Goal: Check status: Check status

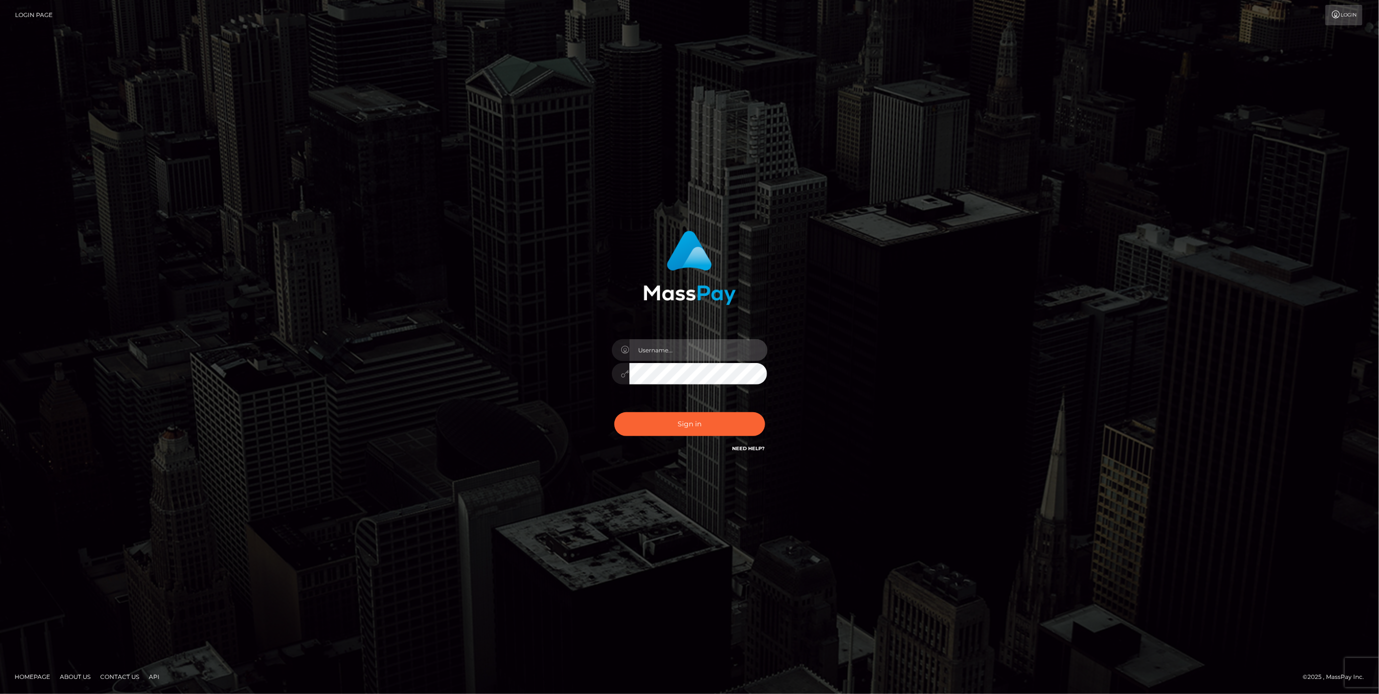
type input "jlo"
click at [698, 427] on button "Sign in" at bounding box center [689, 424] width 151 height 24
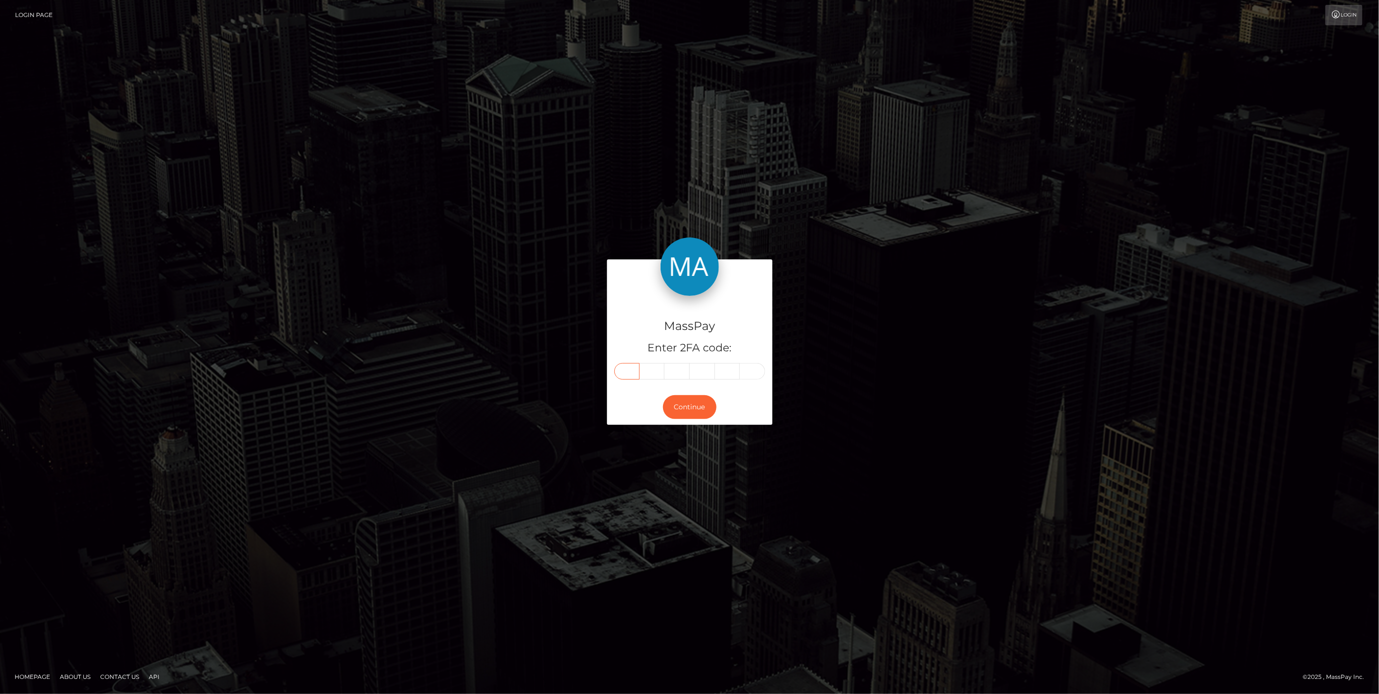
paste input "5"
type input "5"
type input "7"
type input "1"
type input "4"
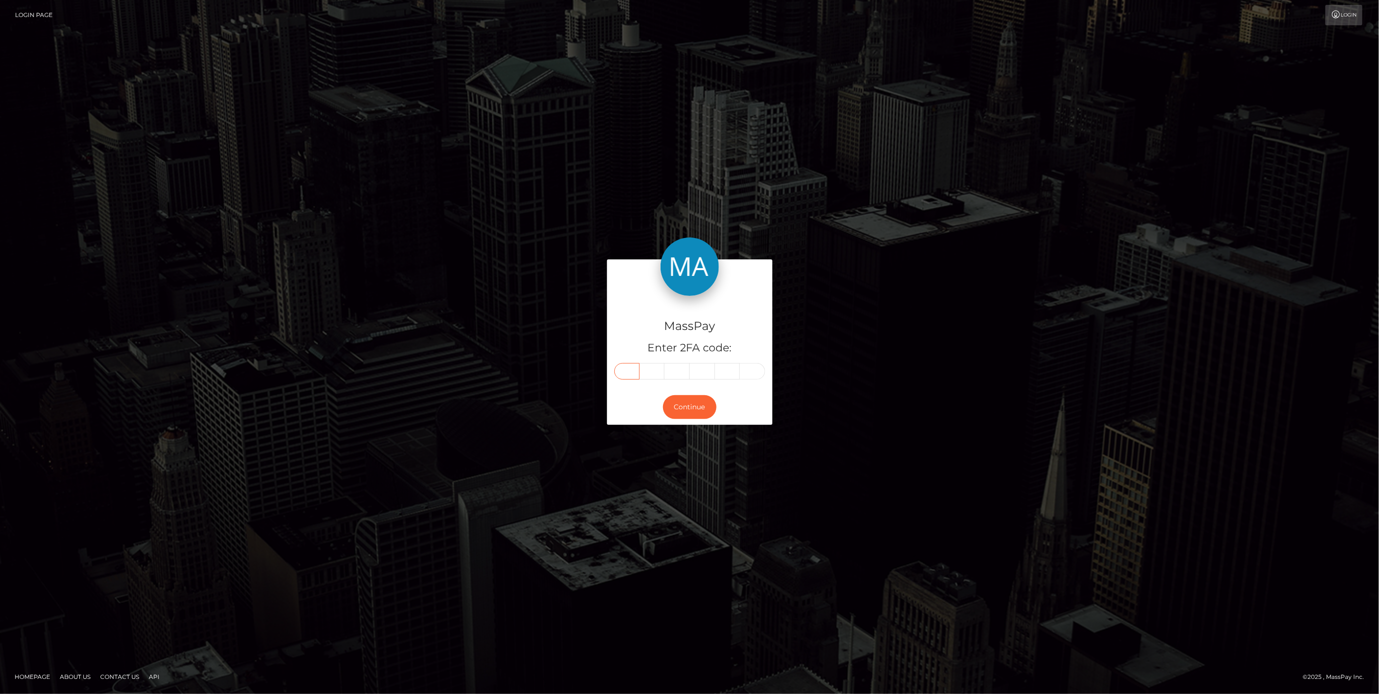
type input "4"
type input "6"
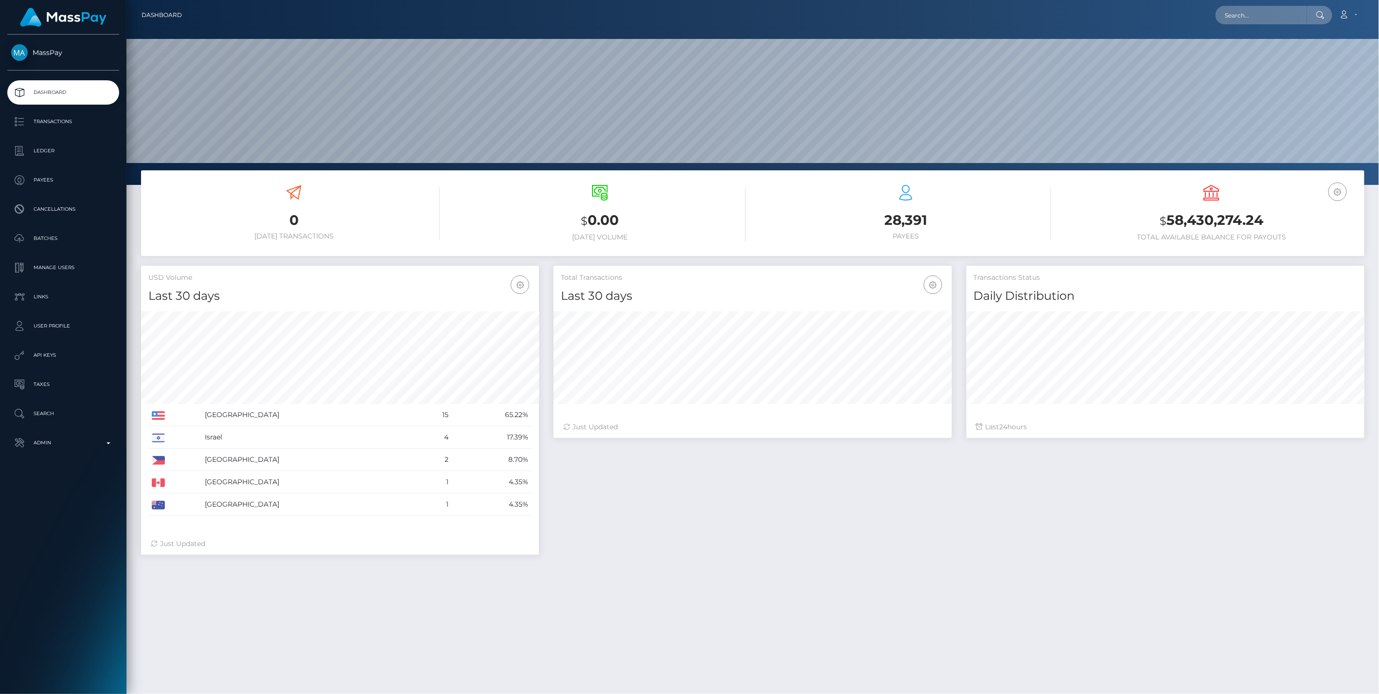
scroll to position [172, 397]
click at [1255, 15] on input "text" at bounding box center [1261, 15] width 91 height 18
type input "don resin"
click at [1235, 52] on link "Don Resin" at bounding box center [1255, 50] width 78 height 18
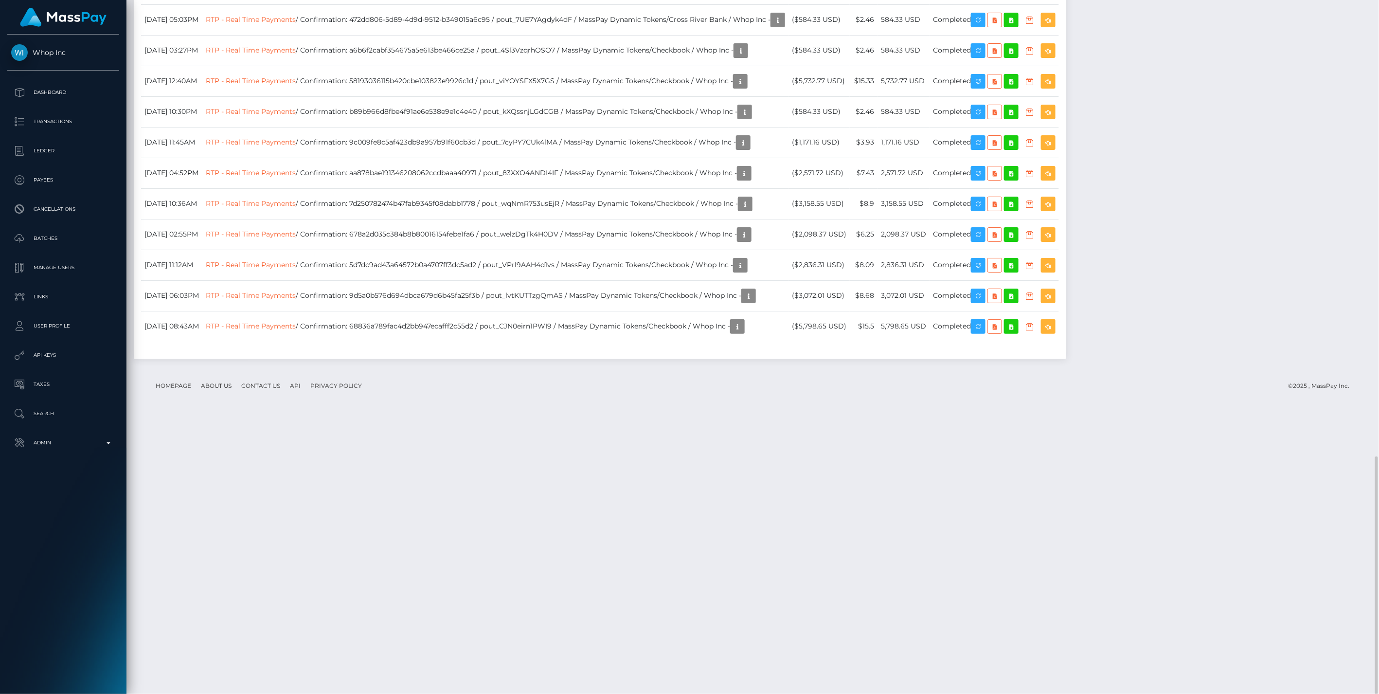
scroll to position [117, 397]
drag, startPoint x: 1007, startPoint y: 601, endPoint x: 144, endPoint y: 215, distance: 945.2
click at [144, 215] on table "Date/Time Description Amount Fee Received Status RTP - Real Time Payments" at bounding box center [600, 128] width 918 height 425
copy table "Date/Time Description Amount Fee Received Status [DATE] 10:18AM RTP - Real Time…"
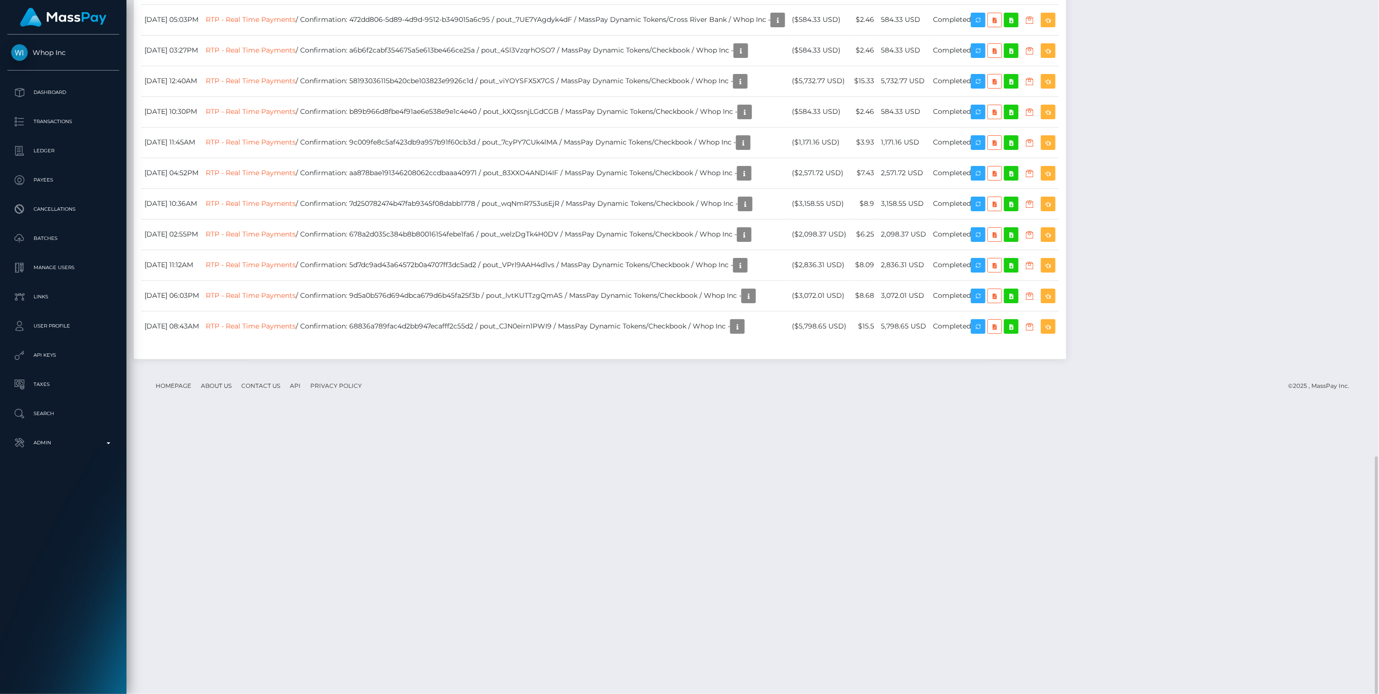
scroll to position [0, 0]
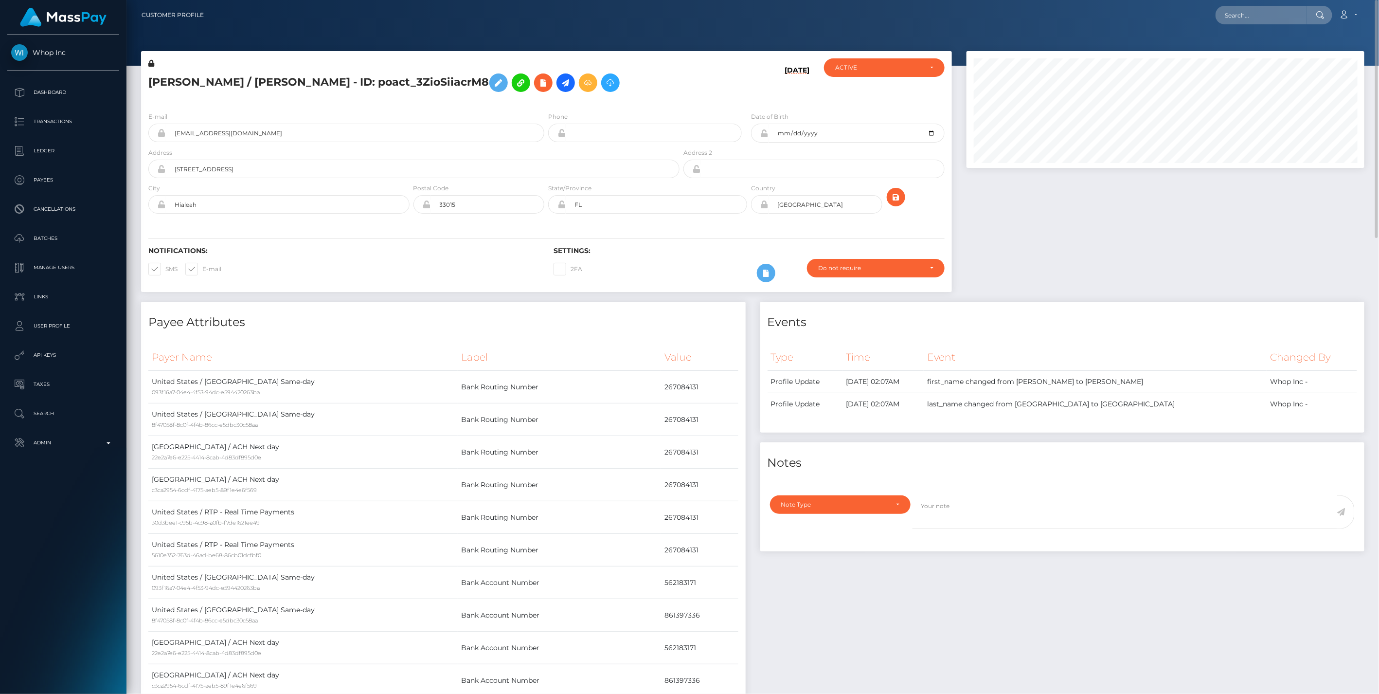
click at [1029, 199] on div at bounding box center [1165, 176] width 413 height 251
click at [931, 616] on div "Events Type Time Event Changed By" at bounding box center [1062, 665] width 619 height 727
click at [1243, 16] on input "text" at bounding box center [1261, 15] width 91 height 18
paste input "[EMAIL_ADDRESS][DOMAIN_NAME]"
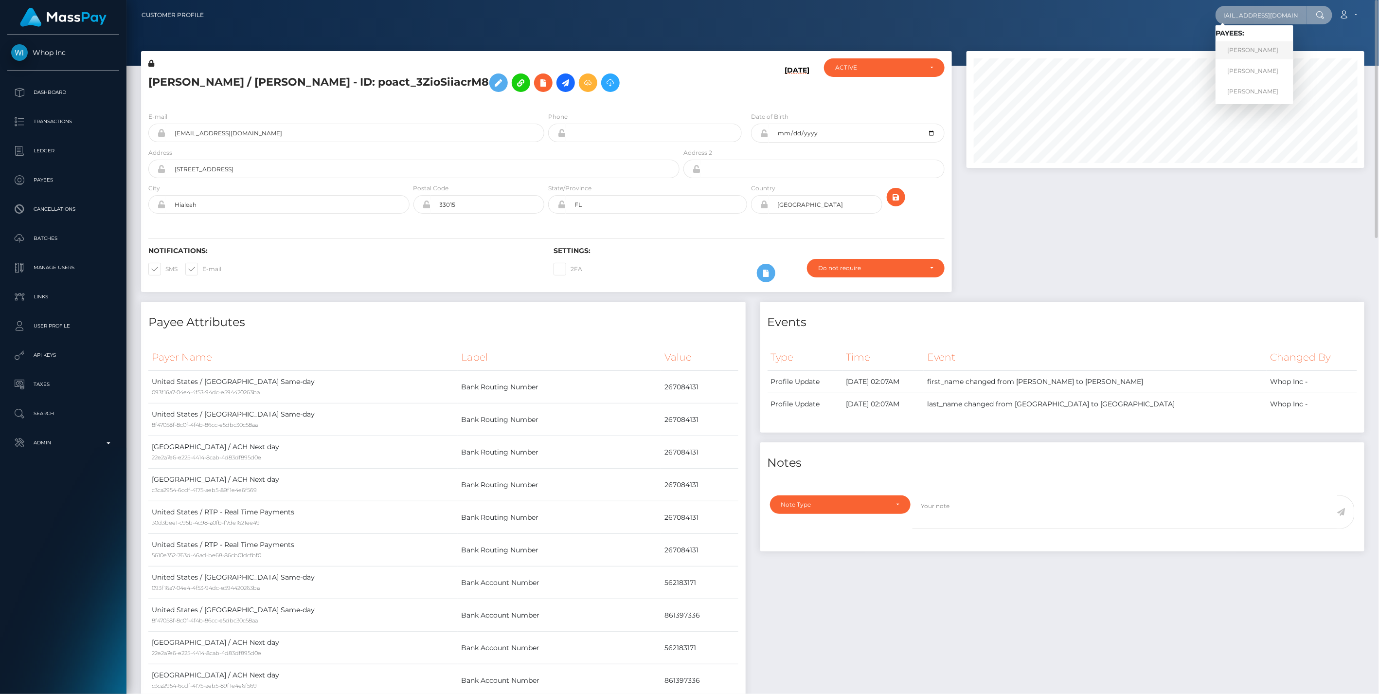
type input "[EMAIL_ADDRESS][DOMAIN_NAME]"
click at [1234, 52] on link "Amber Tucker" at bounding box center [1255, 50] width 78 height 18
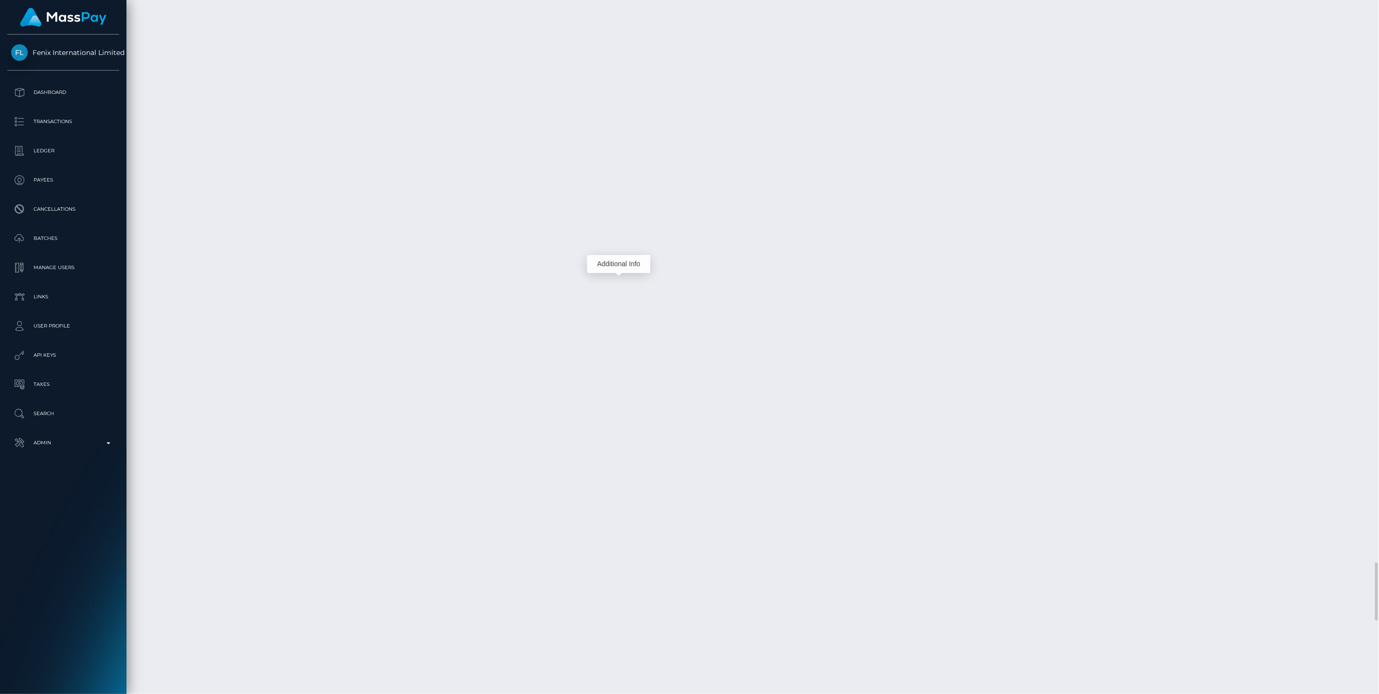
scroll to position [117, 397]
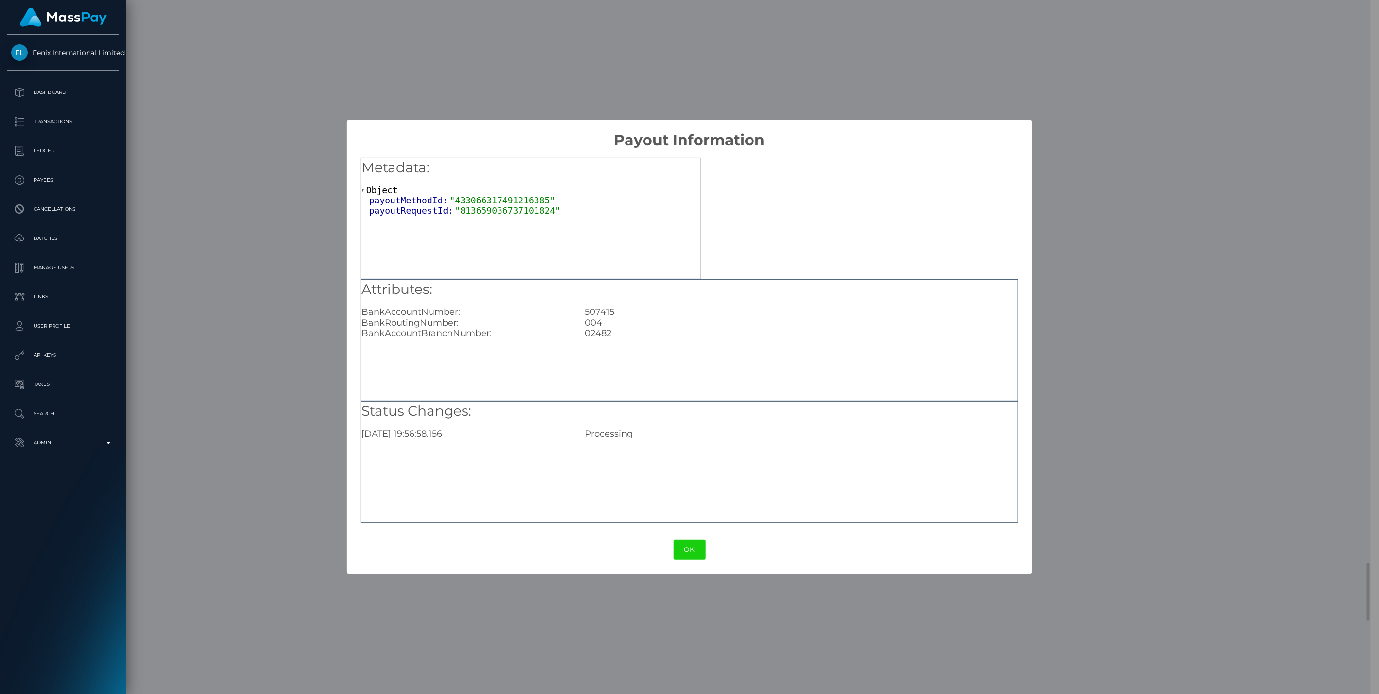
scroll to position [486327, 486048]
click at [687, 556] on button "OK" at bounding box center [690, 549] width 32 height 20
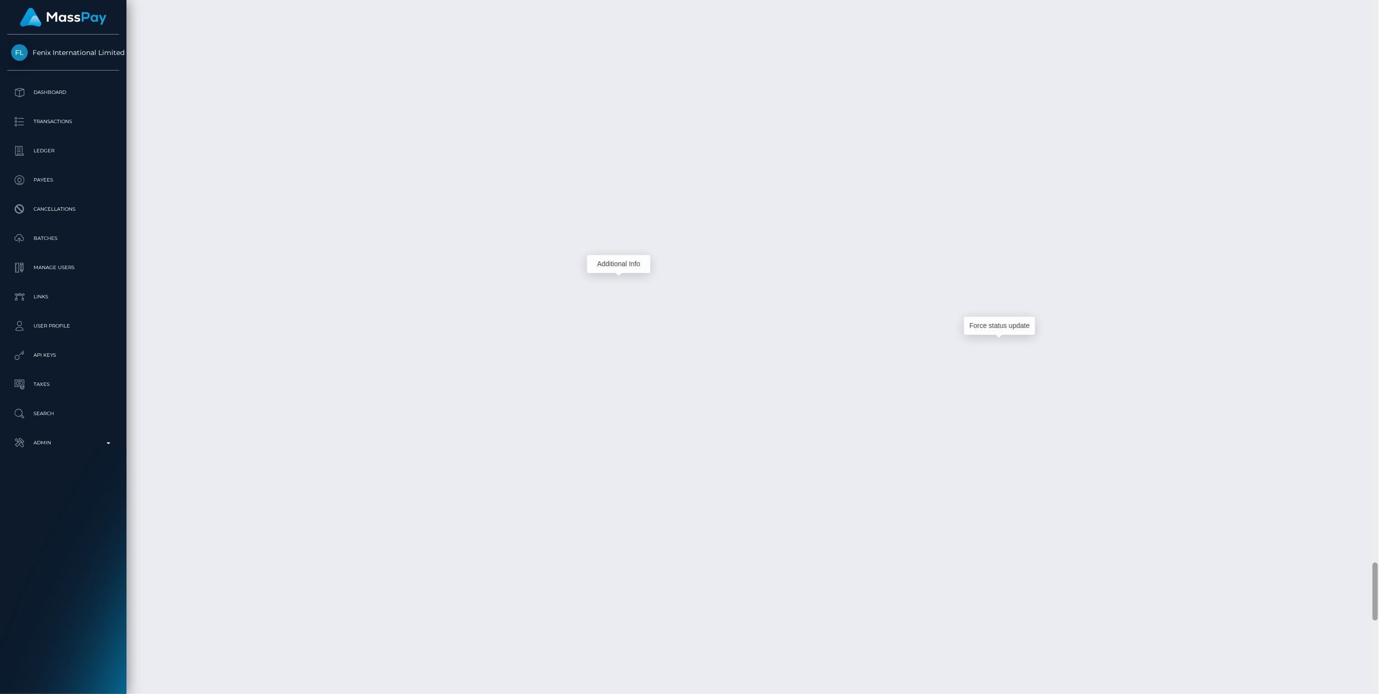
scroll to position [117, 397]
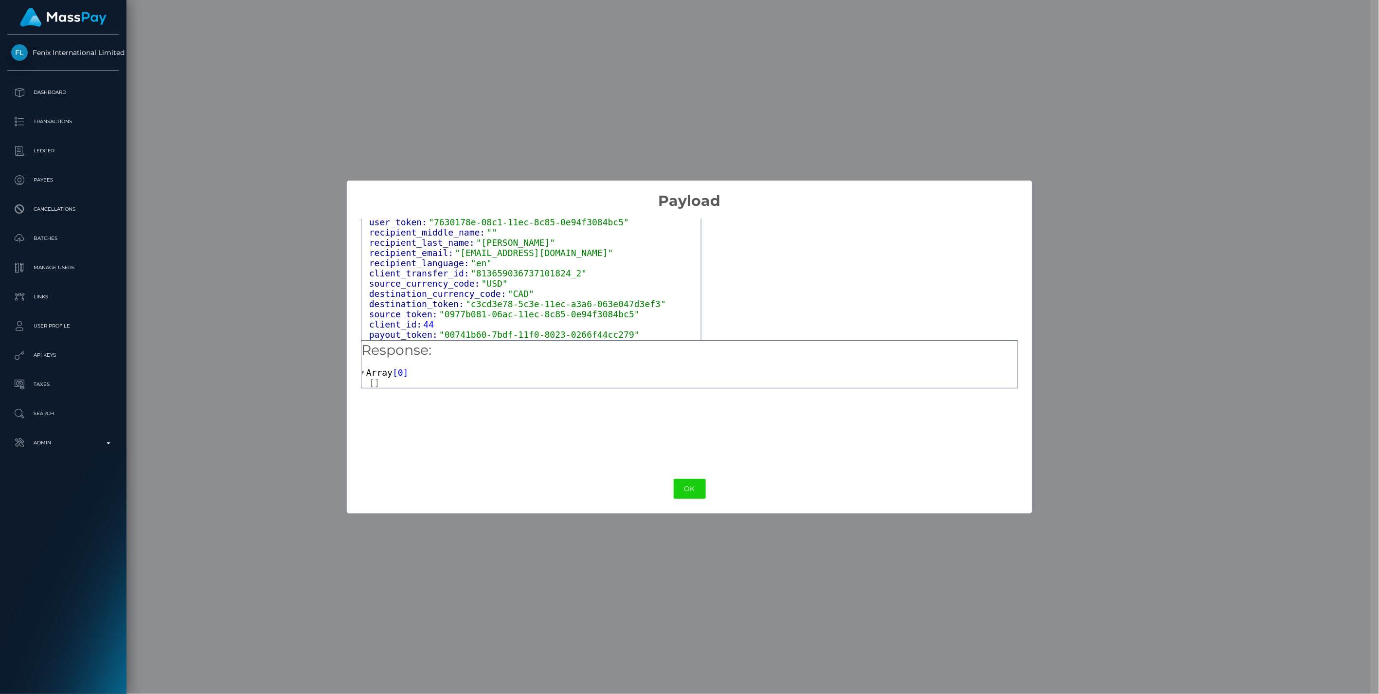
scroll to position [332, 0]
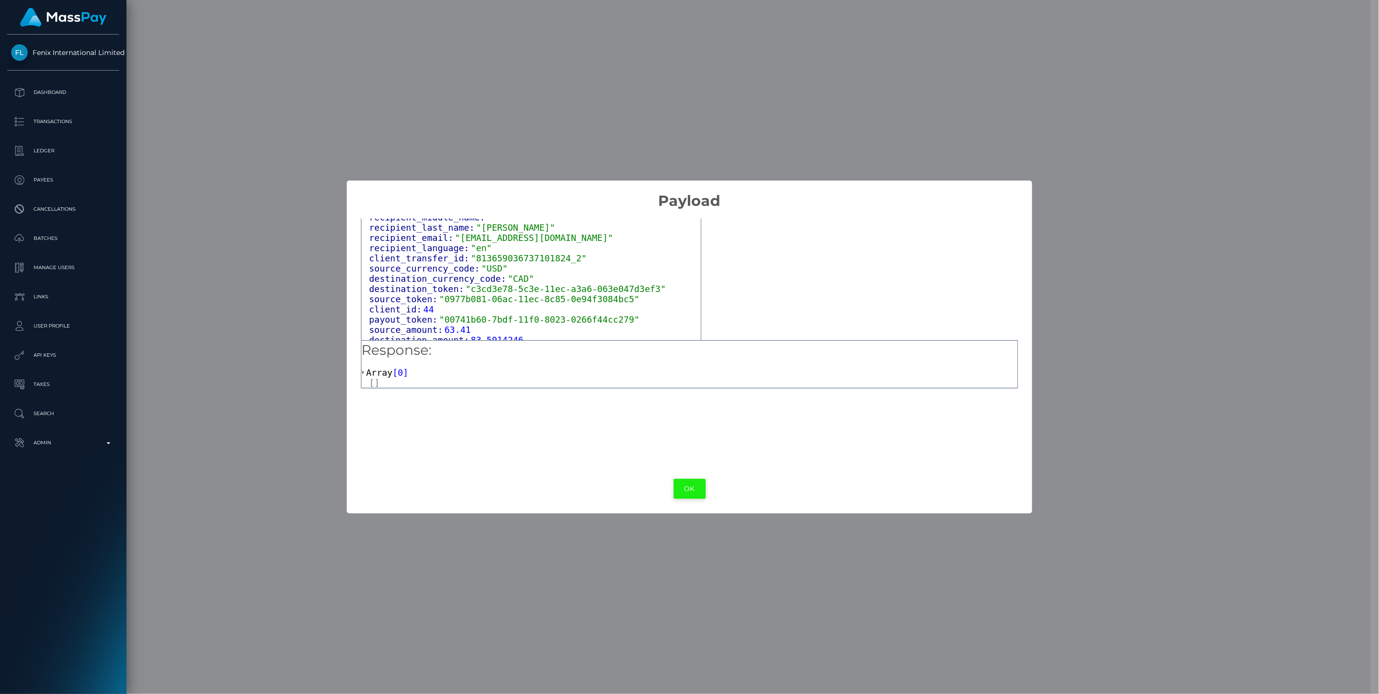
click at [685, 492] on button "OK" at bounding box center [690, 489] width 32 height 20
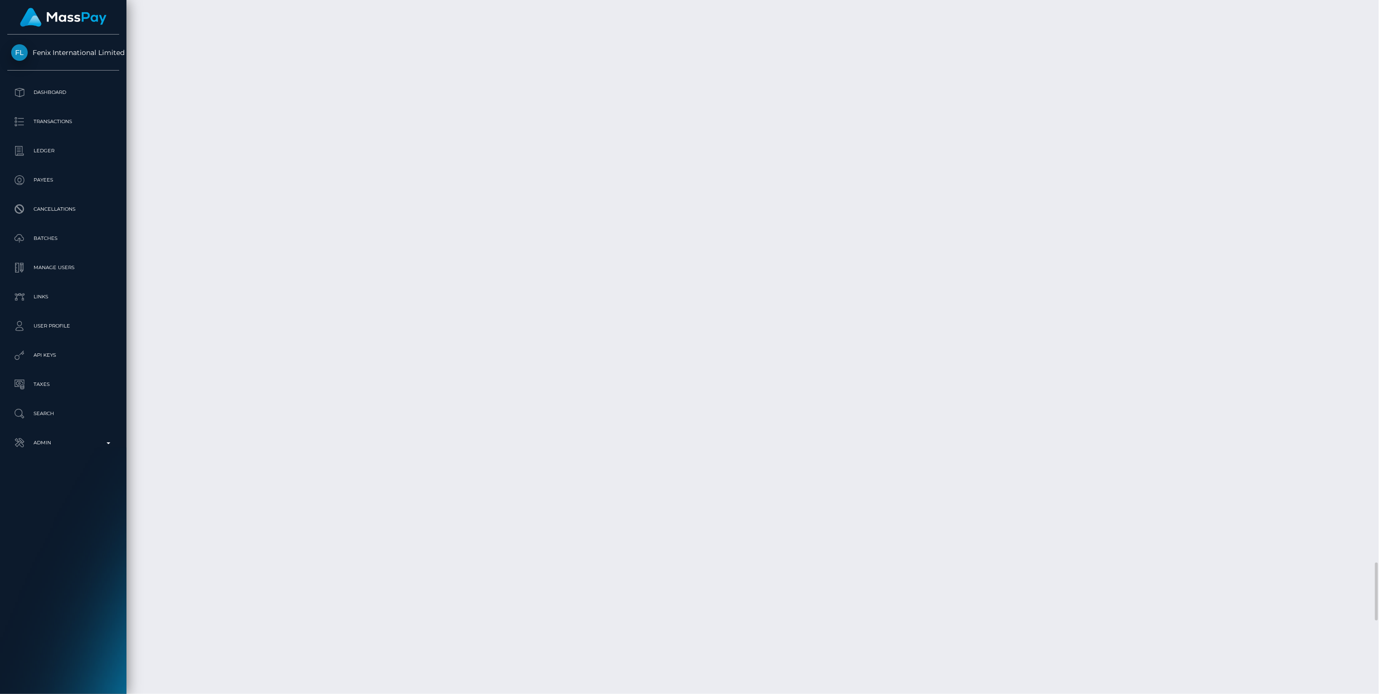
scroll to position [117, 397]
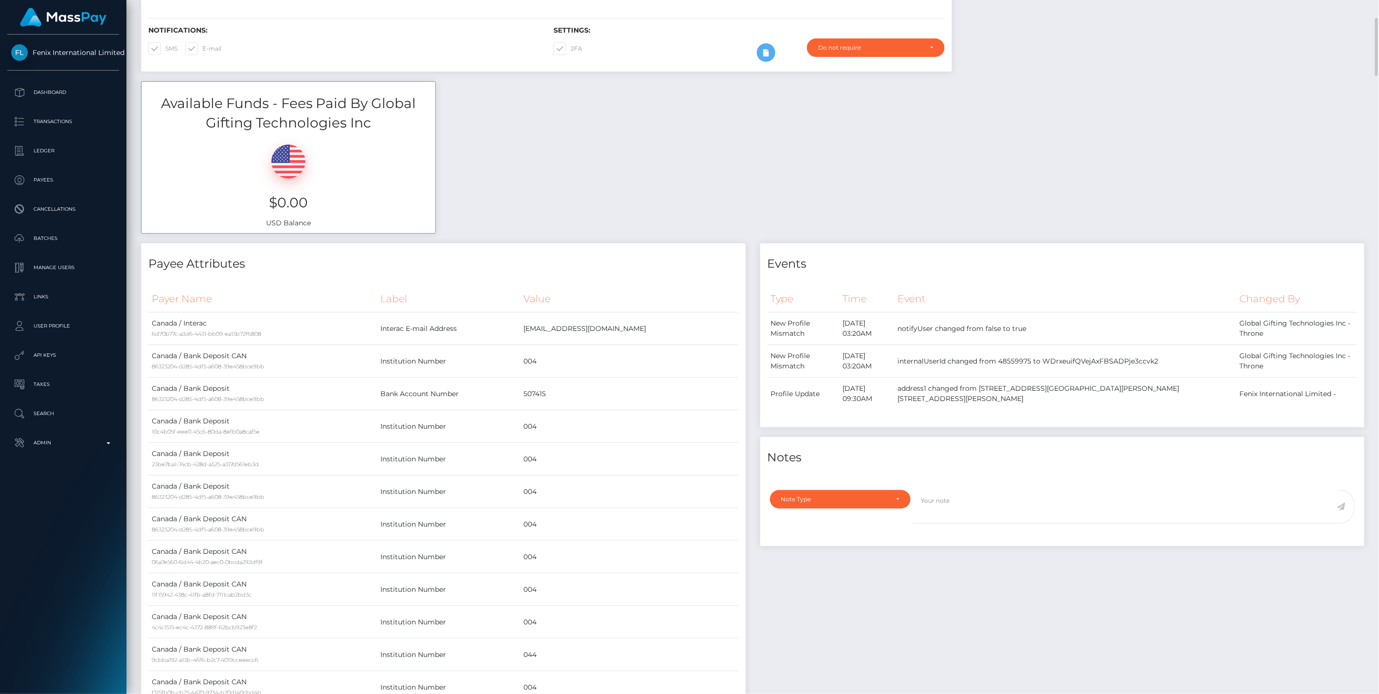
scroll to position [0, 0]
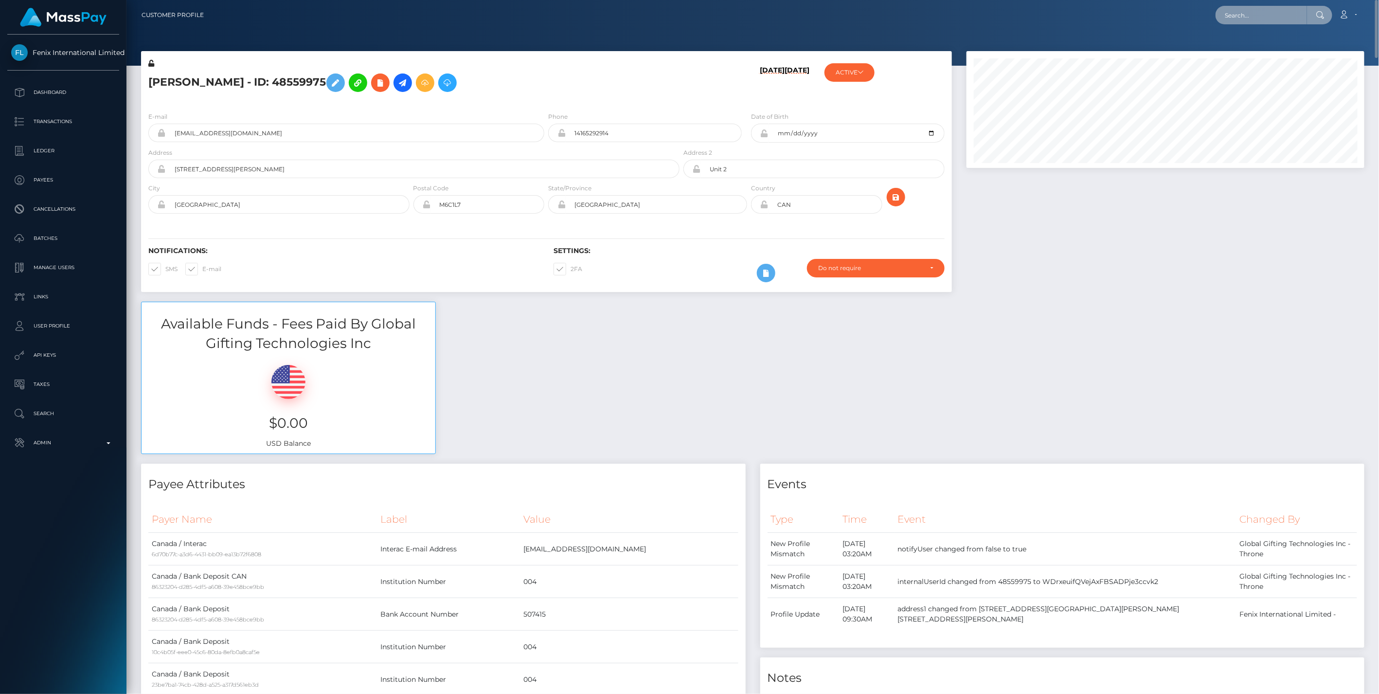
click at [1249, 18] on input "text" at bounding box center [1261, 15] width 91 height 18
paste input "00741b60-7bdf-11f0-8023-0266f44cc279"
type input "00741b60-7bdf-11f0-8023-0266f44cc279"
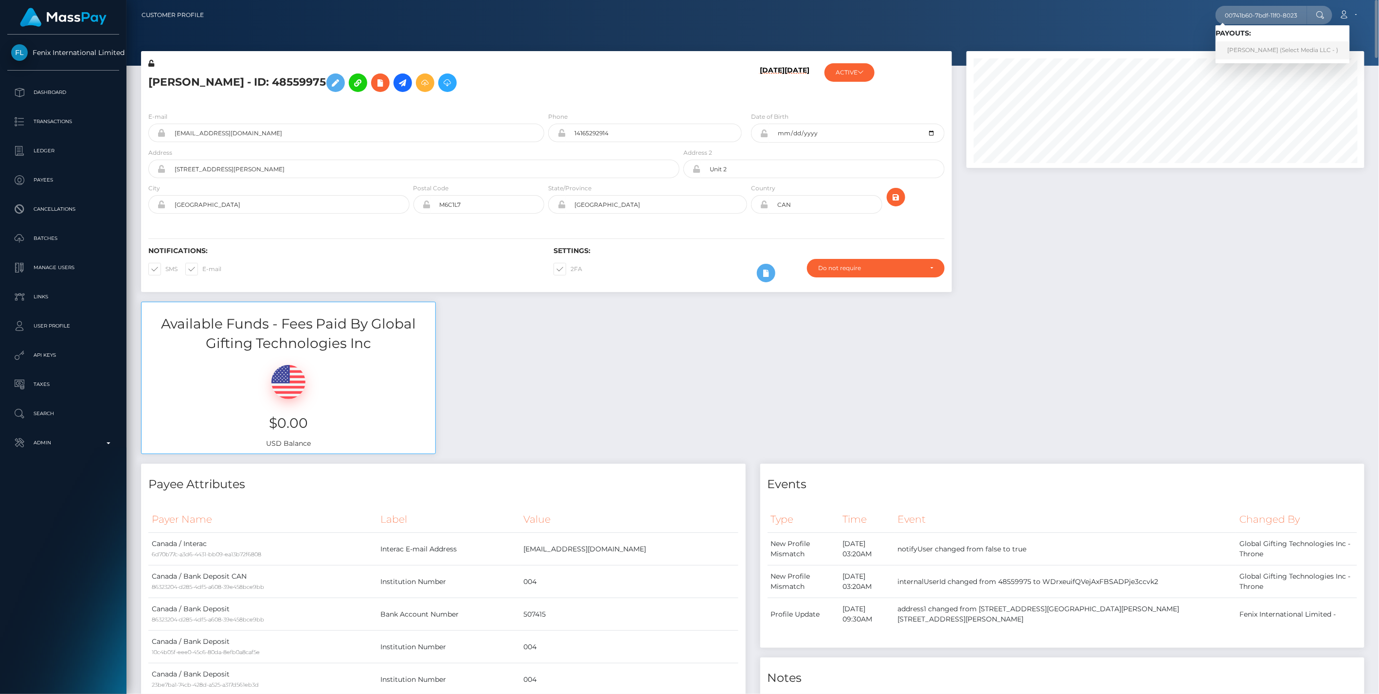
click at [1252, 46] on link "Amber Tucker (Select Media LLC - )" at bounding box center [1283, 50] width 134 height 18
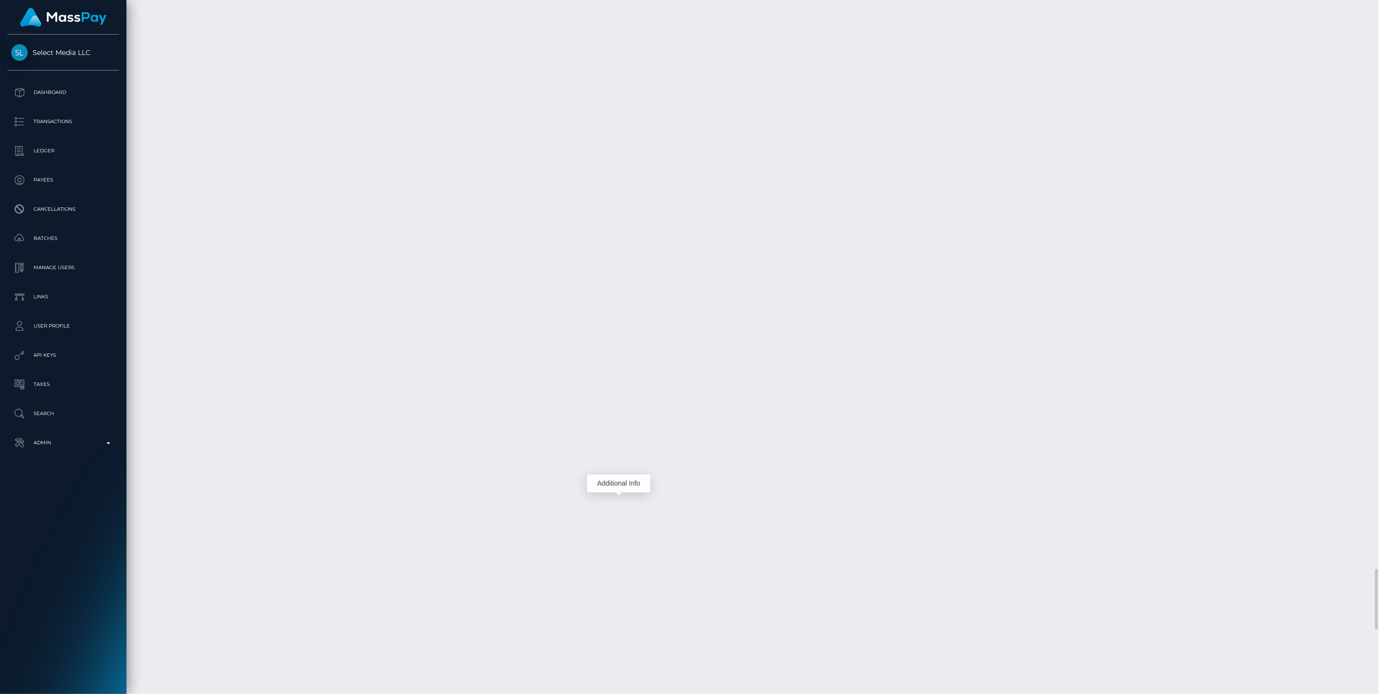
scroll to position [117, 397]
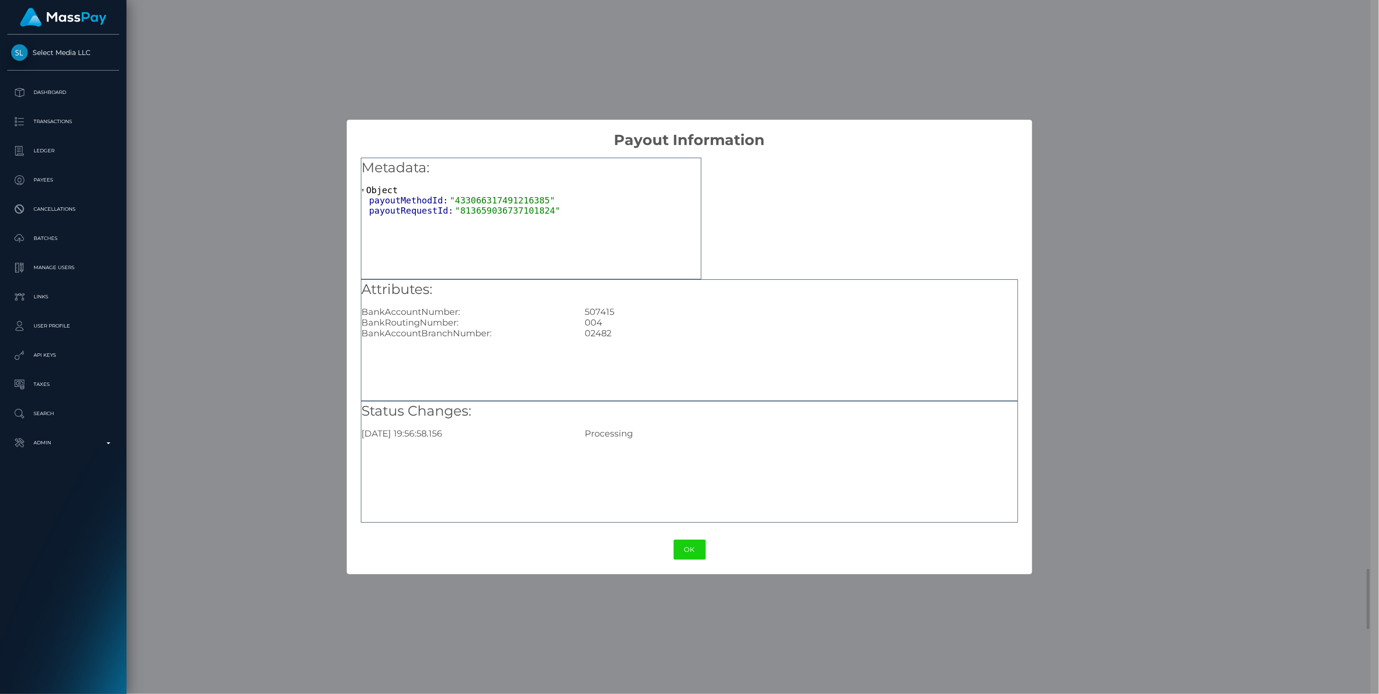
scroll to position [486327, 486048]
click at [690, 553] on button "OK" at bounding box center [690, 549] width 32 height 20
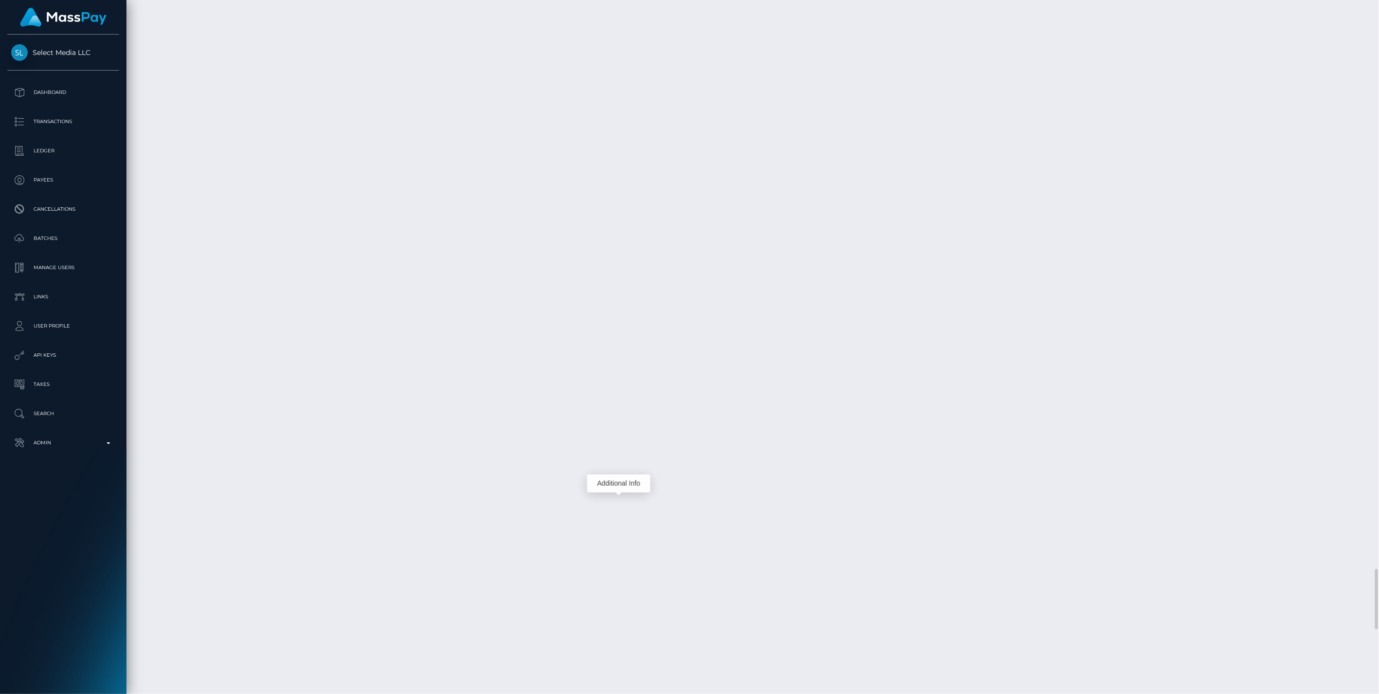
scroll to position [117, 397]
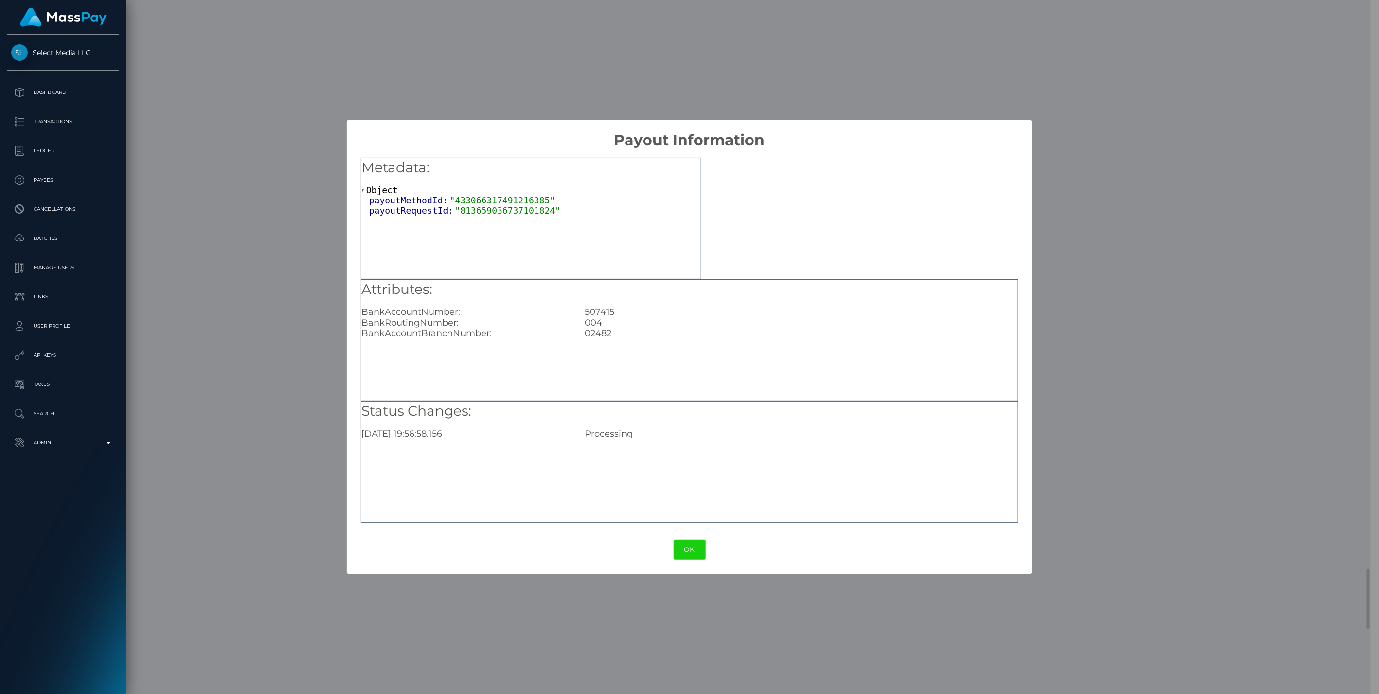
scroll to position [486327, 486048]
click at [691, 551] on button "OK" at bounding box center [690, 549] width 32 height 20
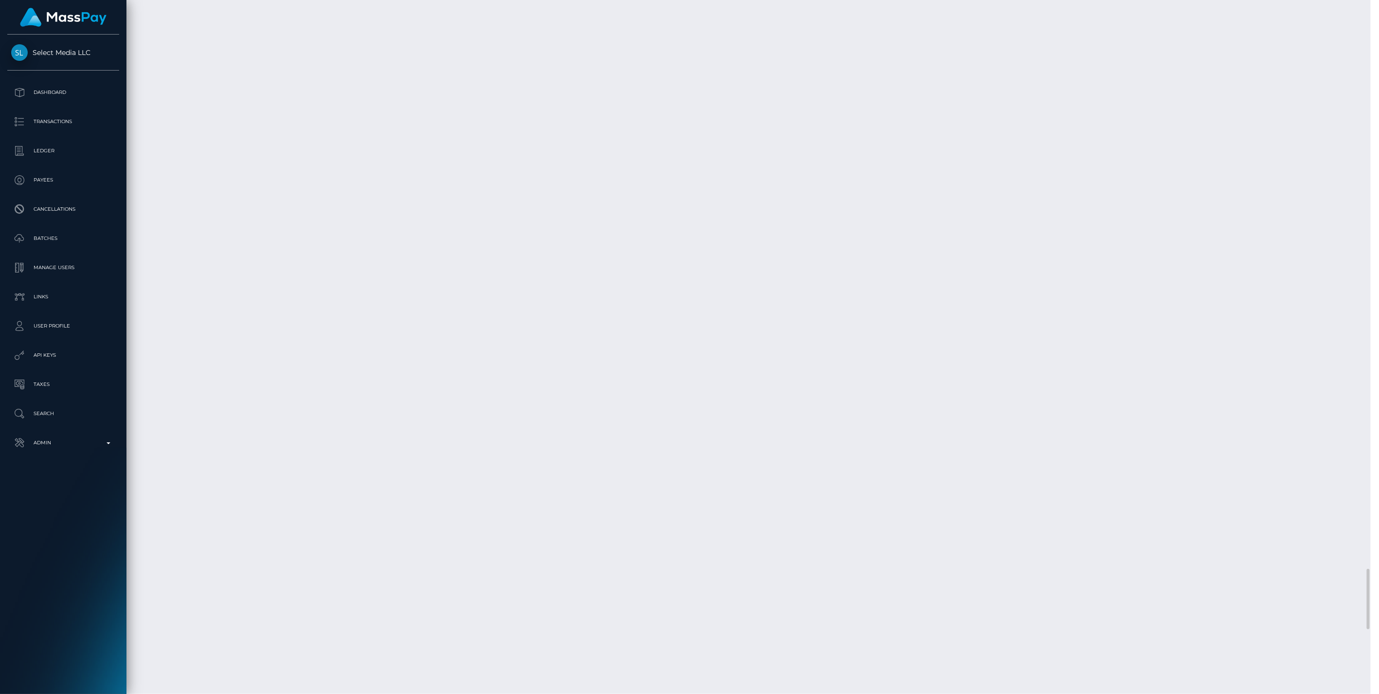
scroll to position [486327, 486045]
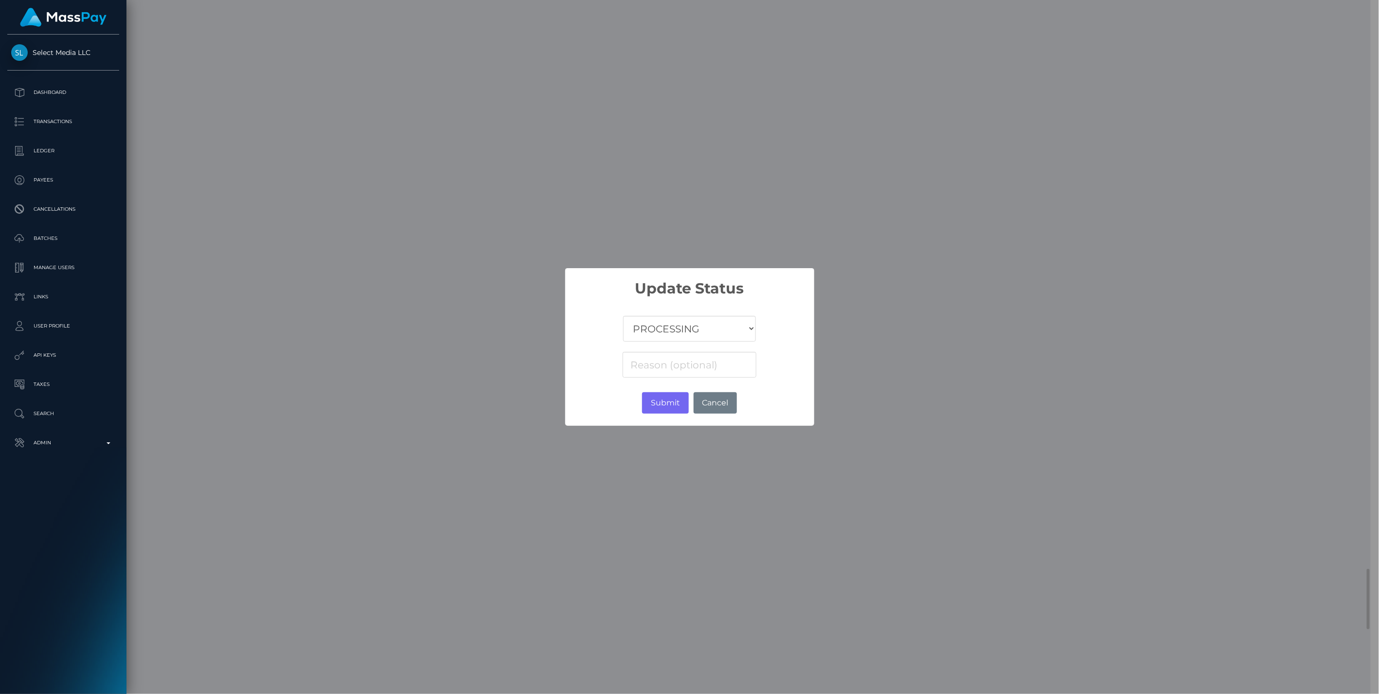
scroll to position [486327, 486048]
click at [720, 334] on select "COMPLETED CANCELLED READY_FOR_PICKUP PROCESSING" at bounding box center [689, 329] width 132 height 26
select select "CANCELLED"
click at [624, 316] on select "COMPLETED CANCELLED READY_FOR_PICKUP PROCESSING" at bounding box center [689, 329] width 132 height 26
click at [668, 406] on button "Submit" at bounding box center [665, 402] width 46 height 21
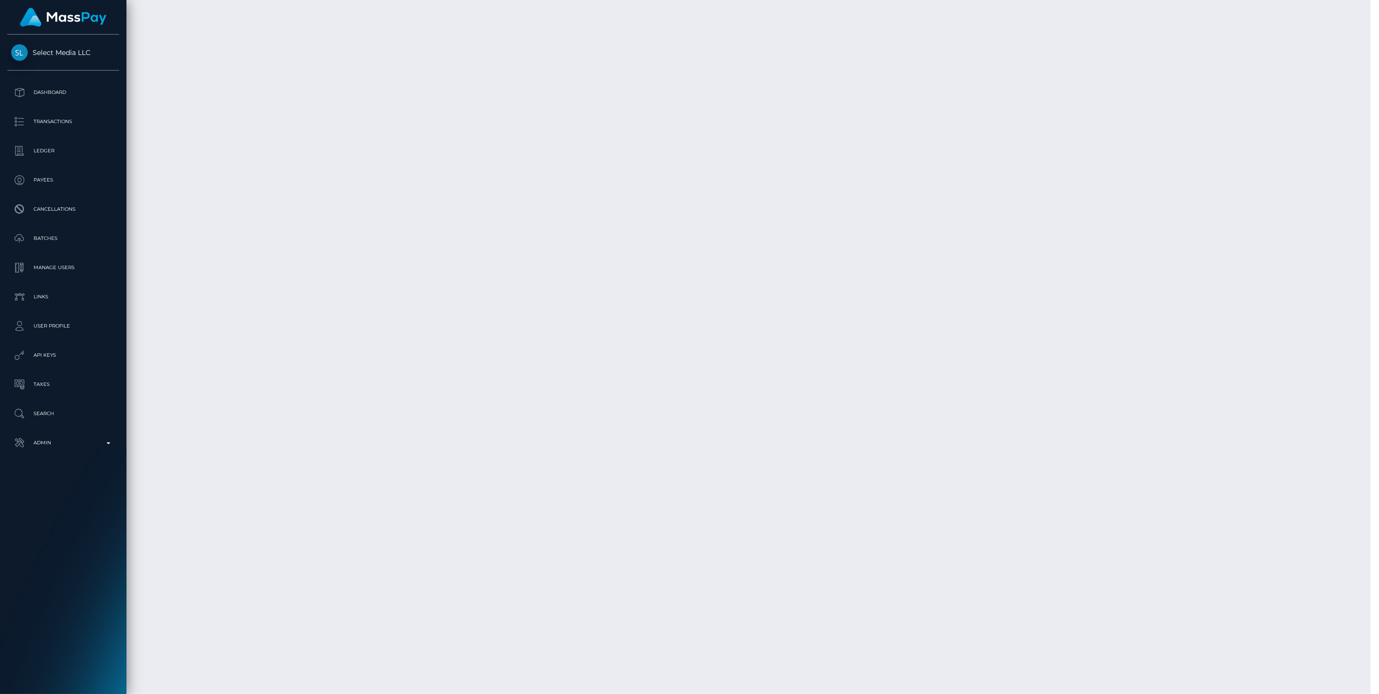
scroll to position [117, 397]
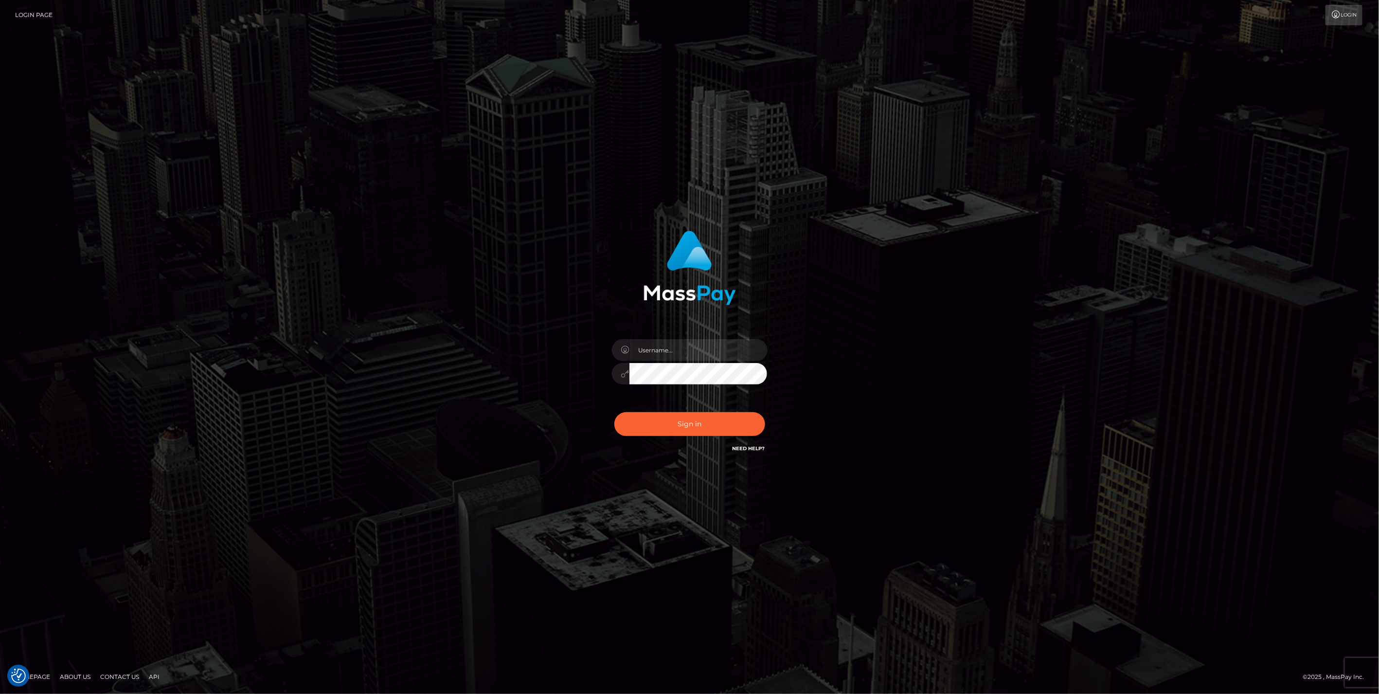
type input "jlo"
